Goal: Find specific page/section: Locate a particular part of the current website

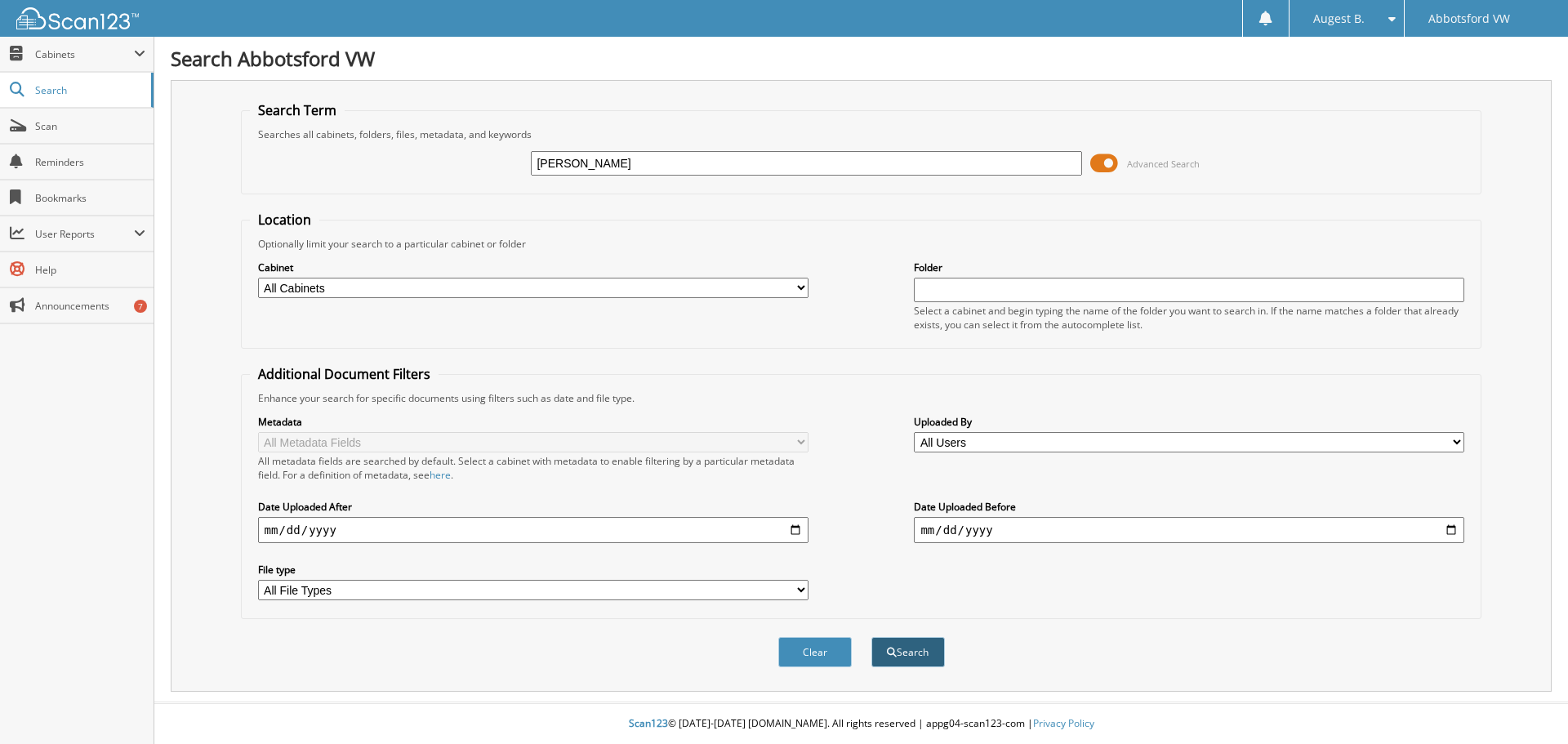
type input "[PERSON_NAME]"
click at [934, 641] on button "Search" at bounding box center [908, 652] width 74 height 30
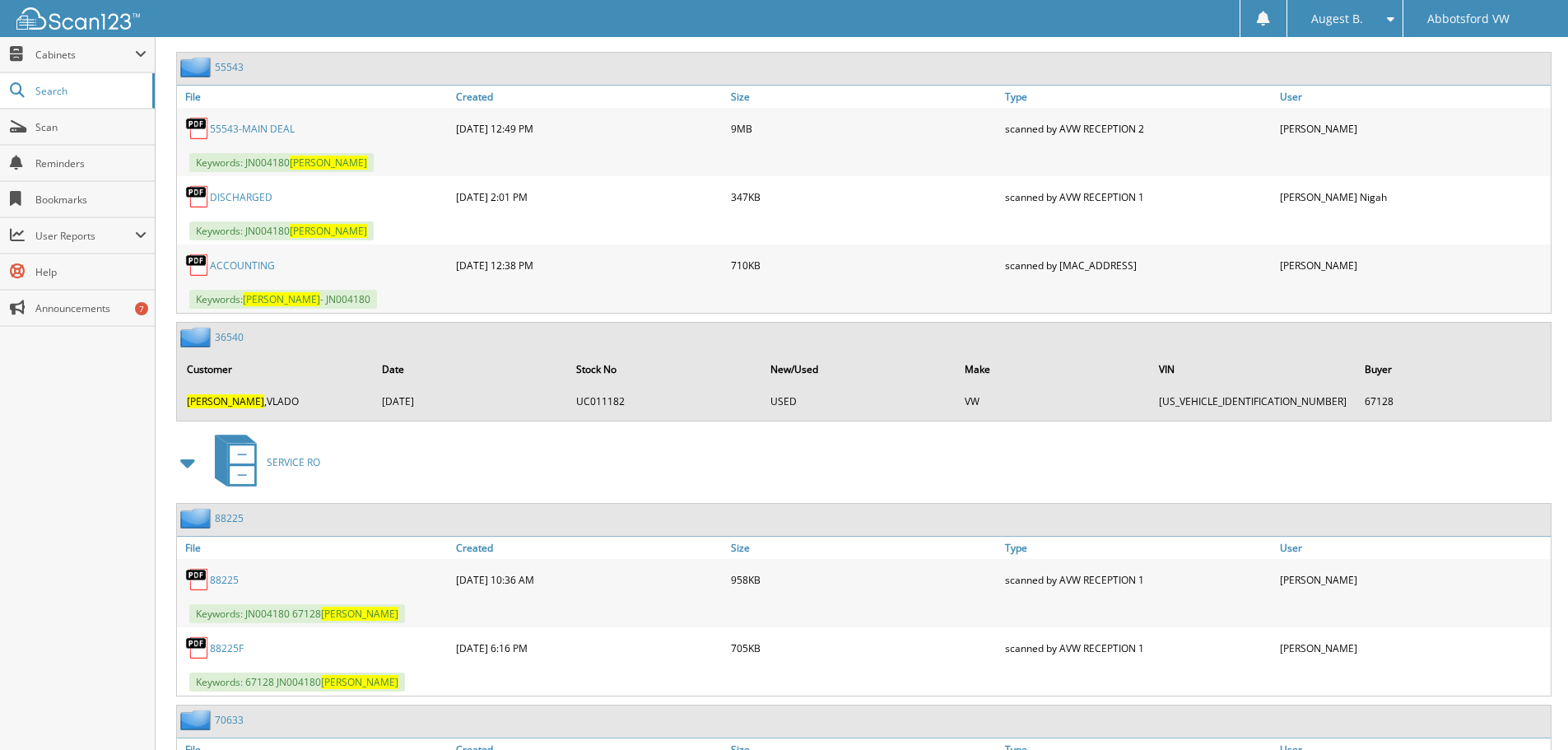
scroll to position [634, 0]
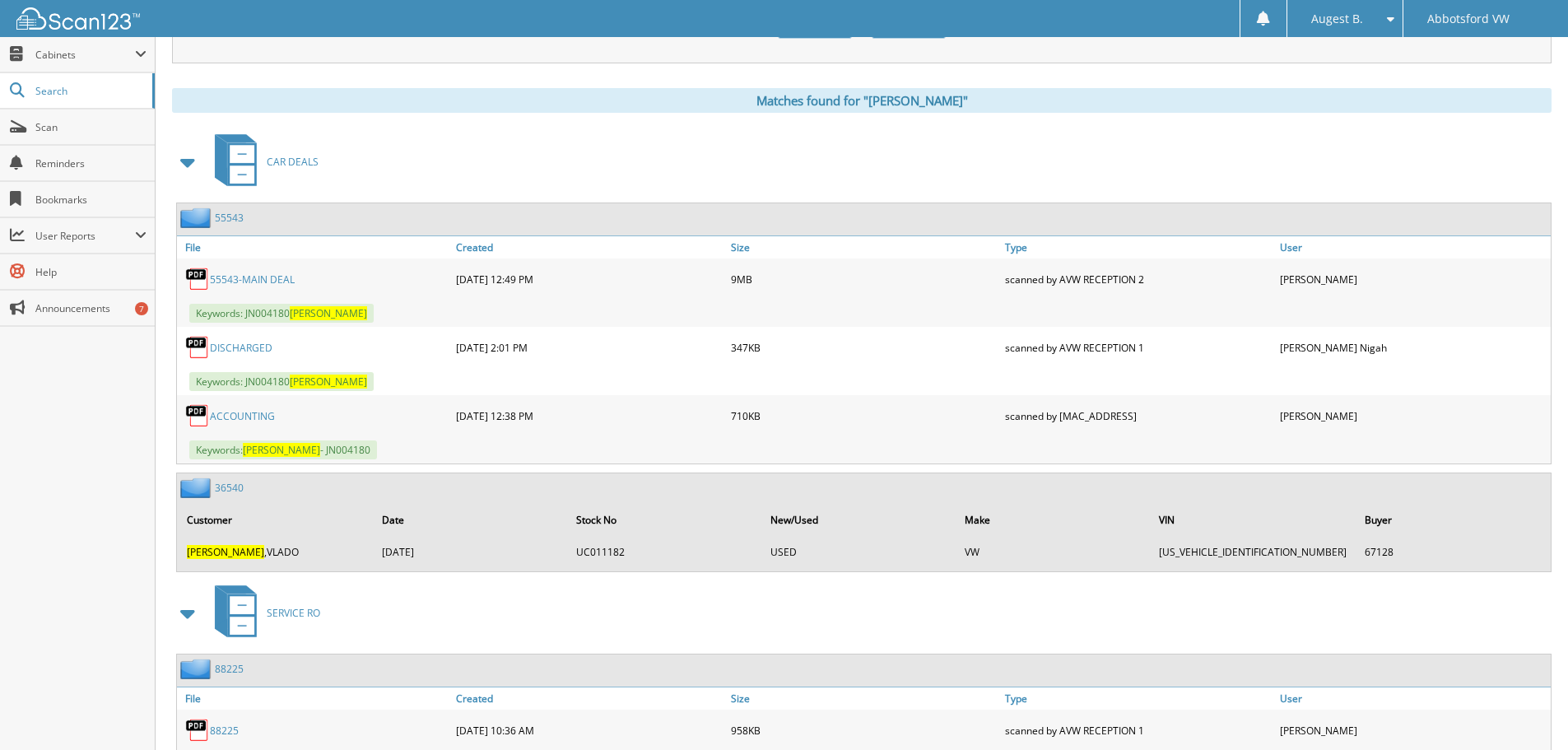
click at [257, 277] on link "55543-MAIN DEAL" at bounding box center [252, 279] width 85 height 14
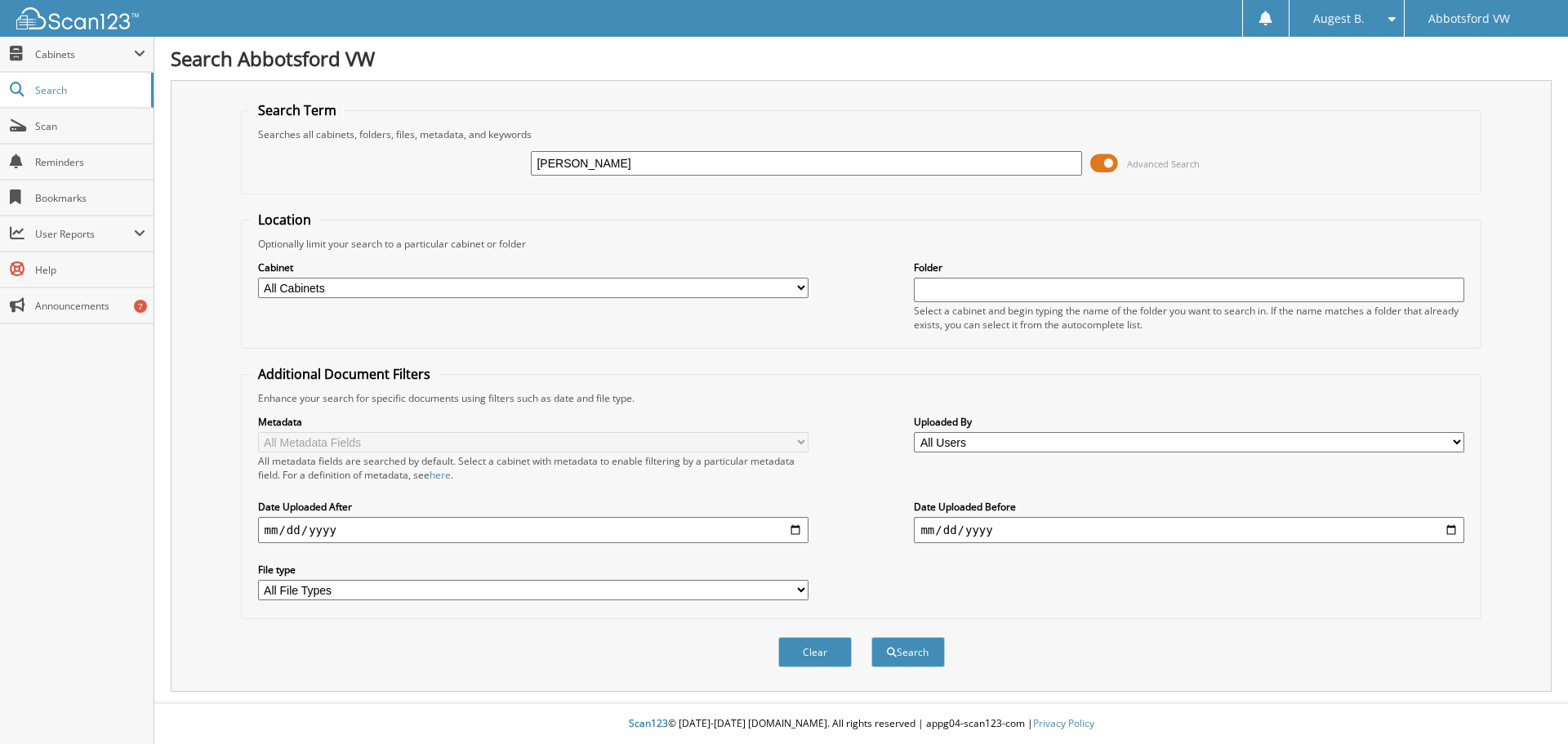
type input "[PERSON_NAME]"
click at [871, 637] on button "Search" at bounding box center [908, 652] width 74 height 30
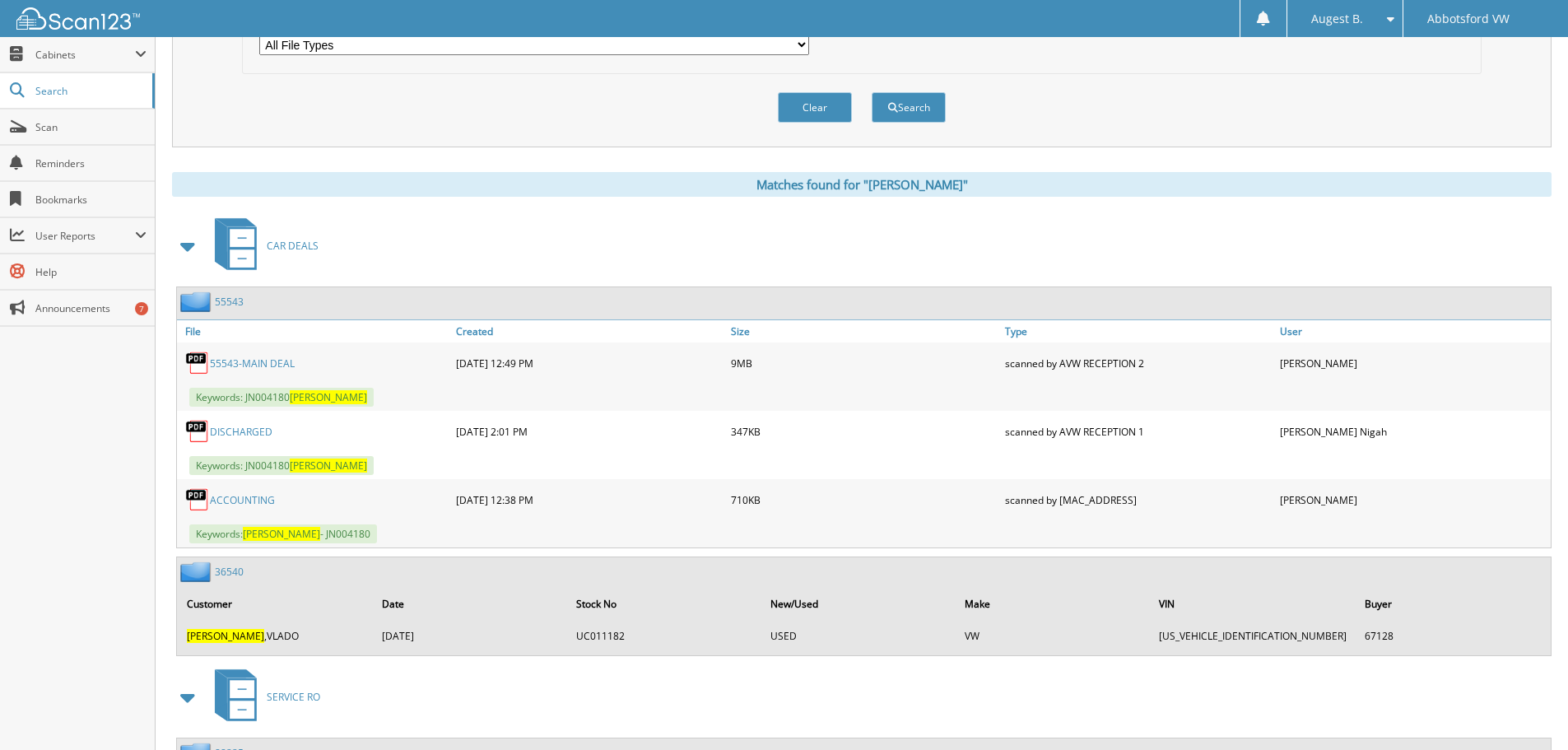
scroll to position [659, 0]
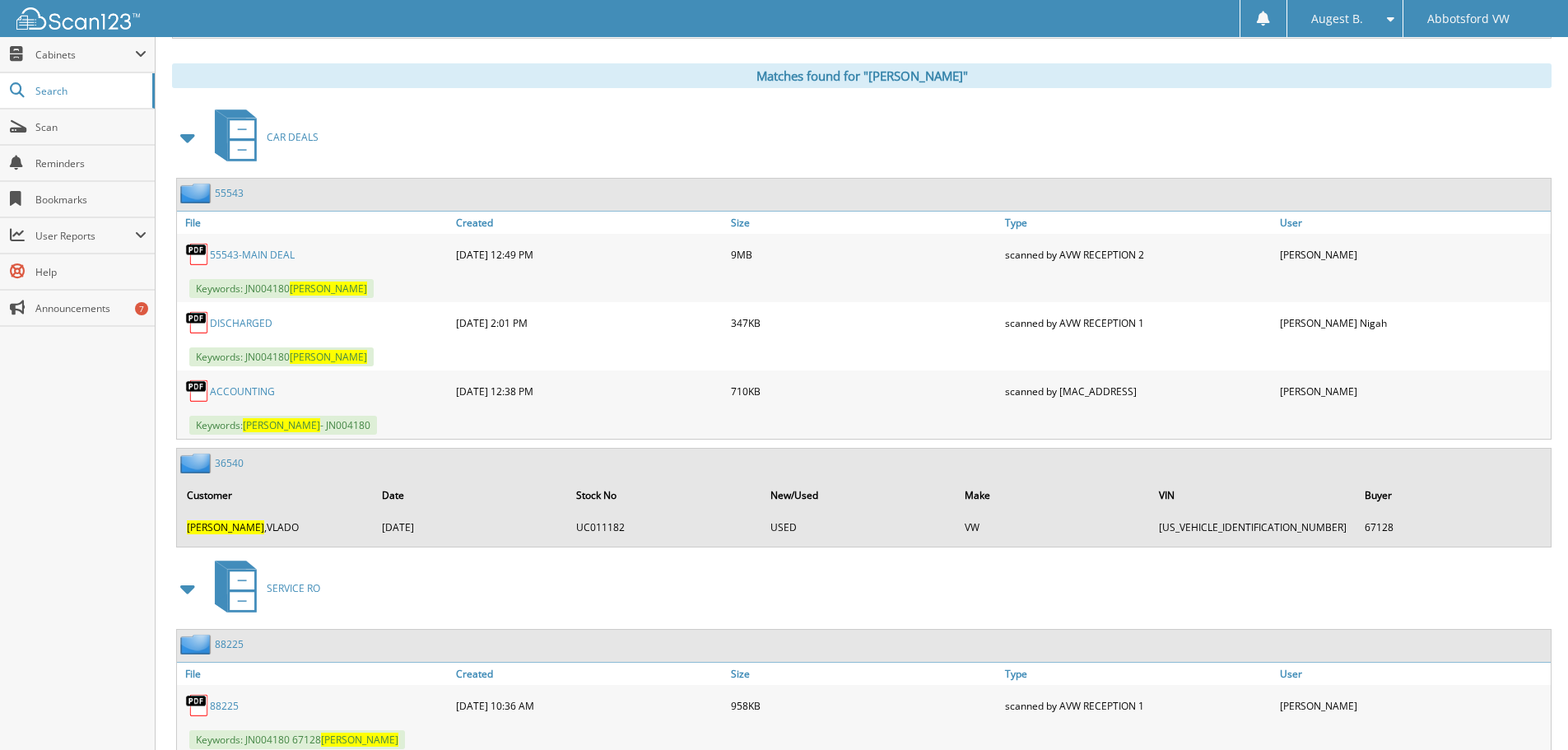
click at [256, 256] on link "55543-MAIN DEAL" at bounding box center [252, 255] width 85 height 14
